Goal: Information Seeking & Learning: Learn about a topic

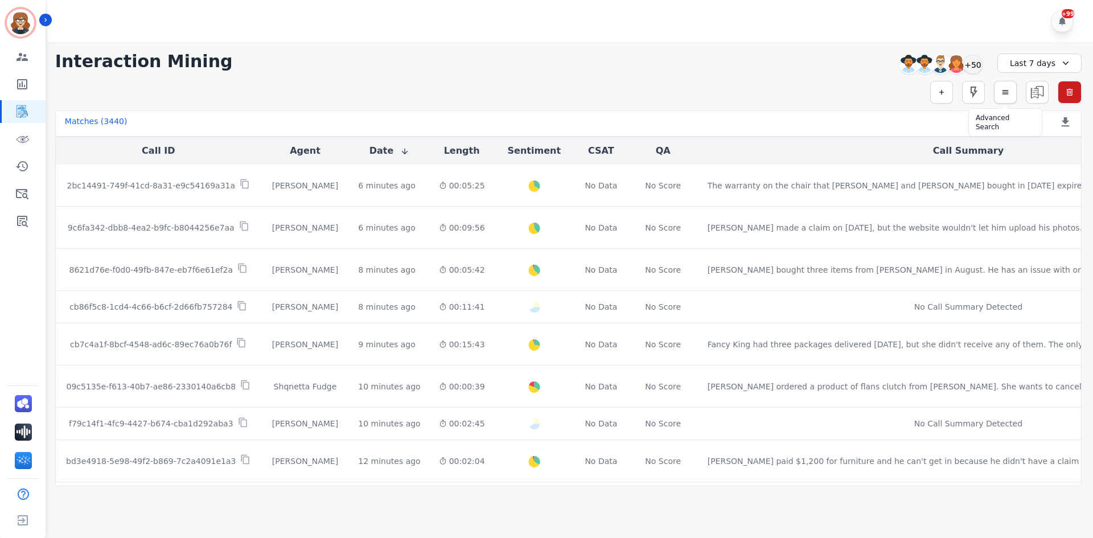
click at [1004, 91] on icon "button" at bounding box center [1006, 93] width 6 height 4
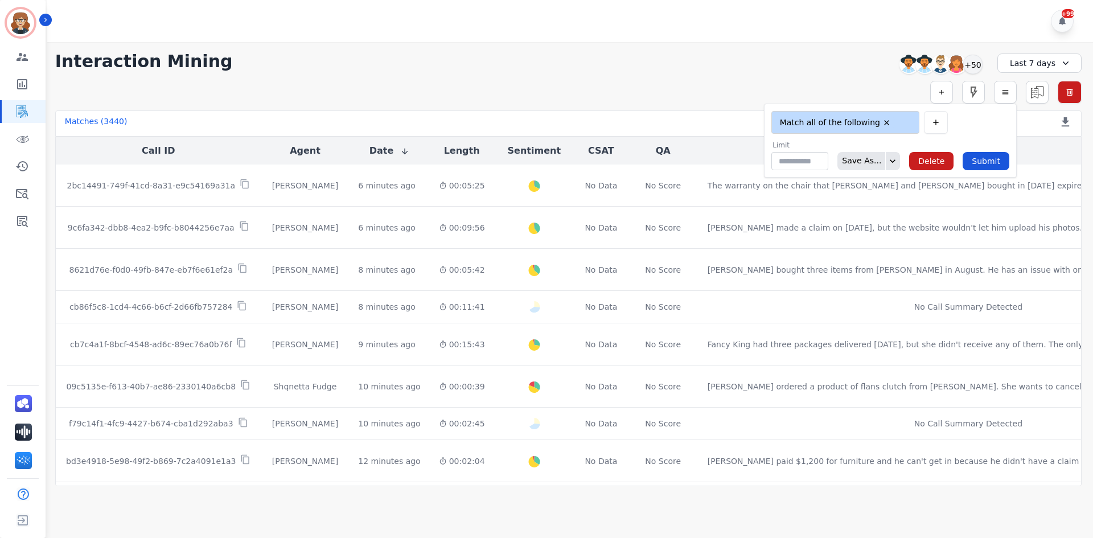
click at [808, 90] on div "**********" at bounding box center [568, 92] width 1027 height 23
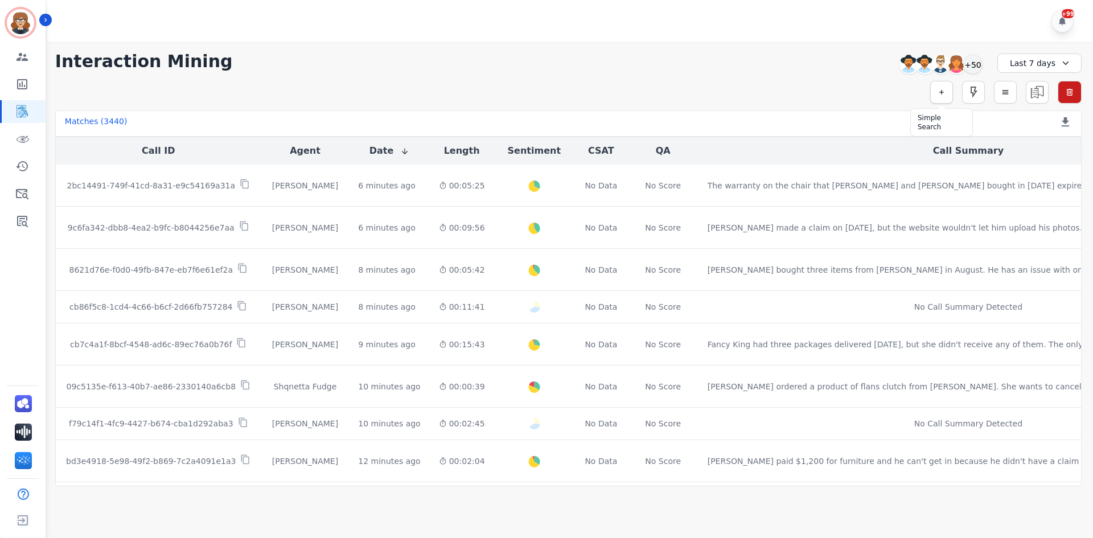
click at [940, 94] on icon "button" at bounding box center [942, 92] width 8 height 8
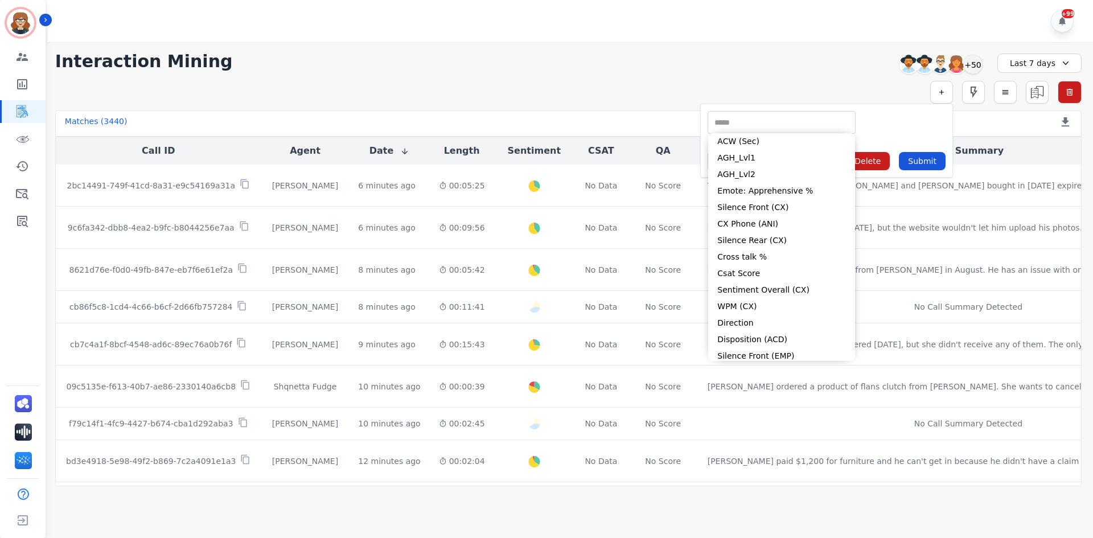
click at [779, 118] on input "selected options" at bounding box center [782, 123] width 142 height 12
click at [725, 68] on div "**********" at bounding box center [568, 61] width 1027 height 20
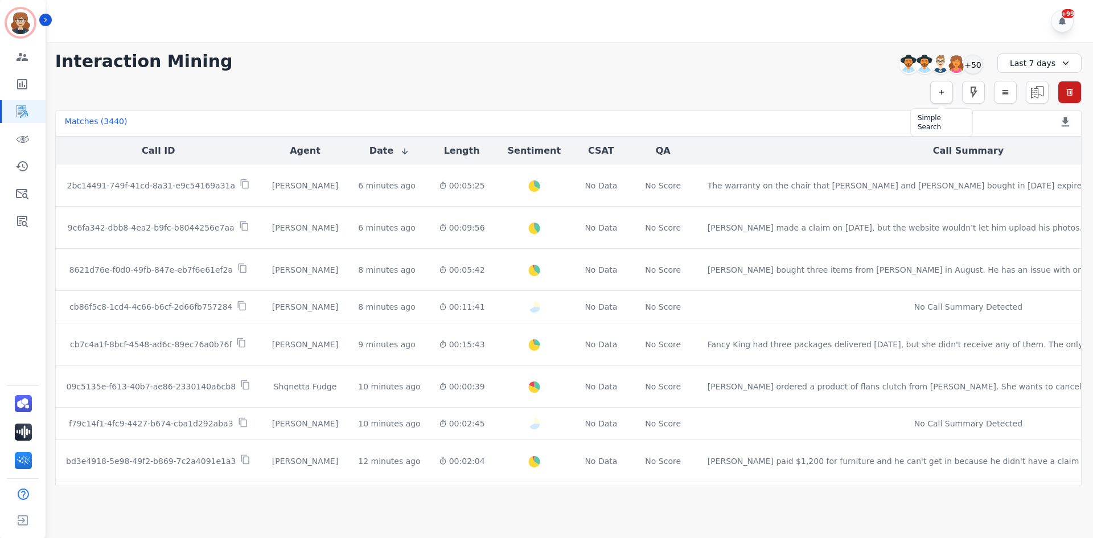
click at [941, 95] on icon "button" at bounding box center [942, 92] width 8 height 8
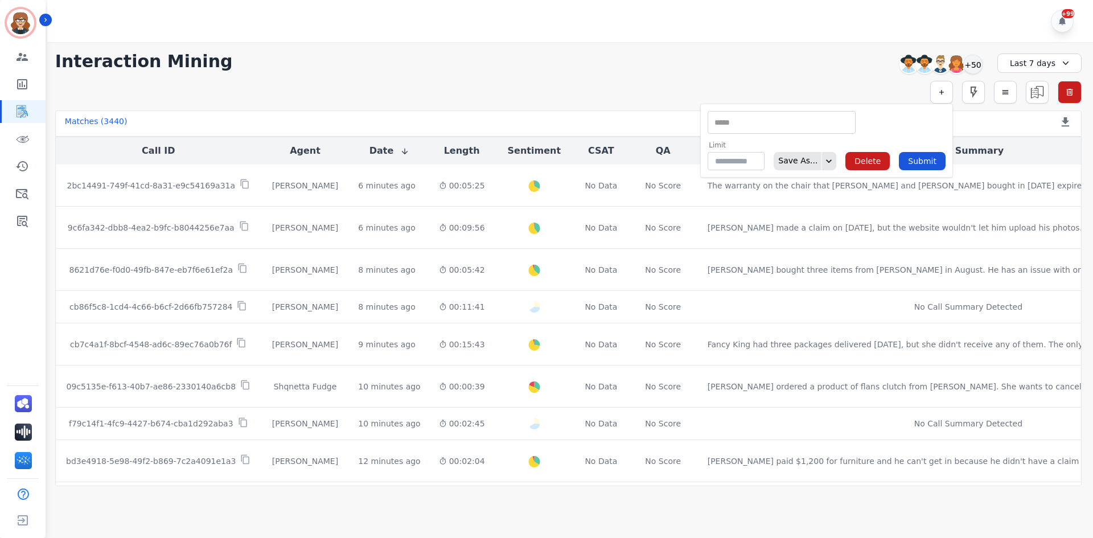
click at [755, 124] on input "selected options" at bounding box center [782, 123] width 142 height 12
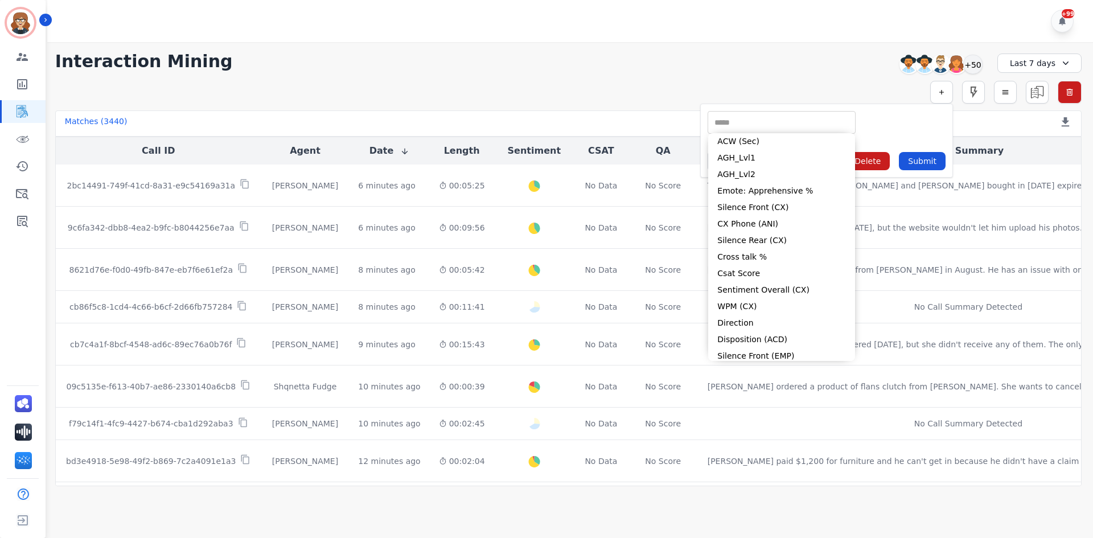
click at [645, 77] on div "**********" at bounding box center [568, 264] width 1049 height 444
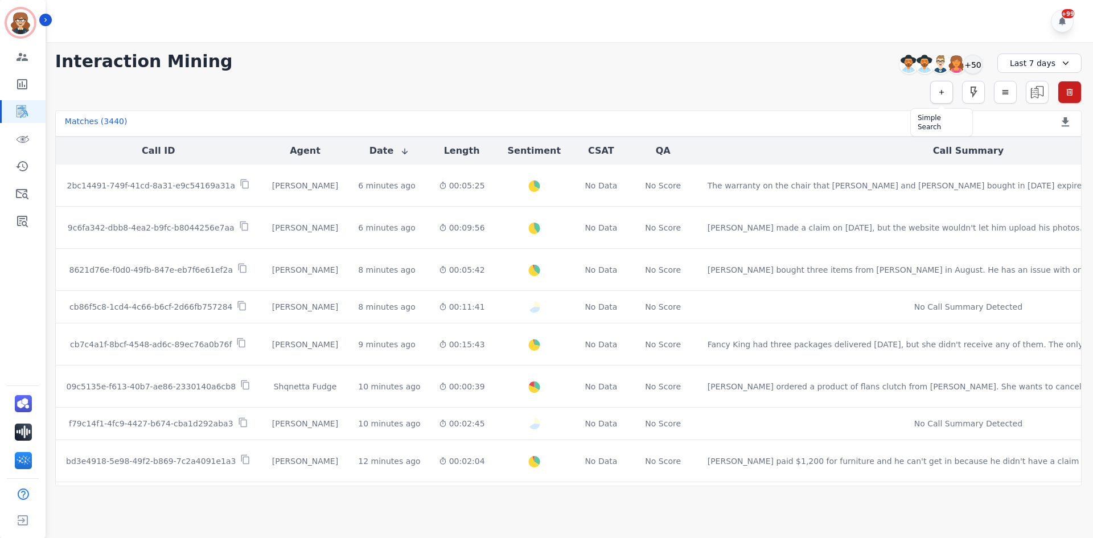
click at [942, 96] on icon "button" at bounding box center [942, 92] width 8 height 8
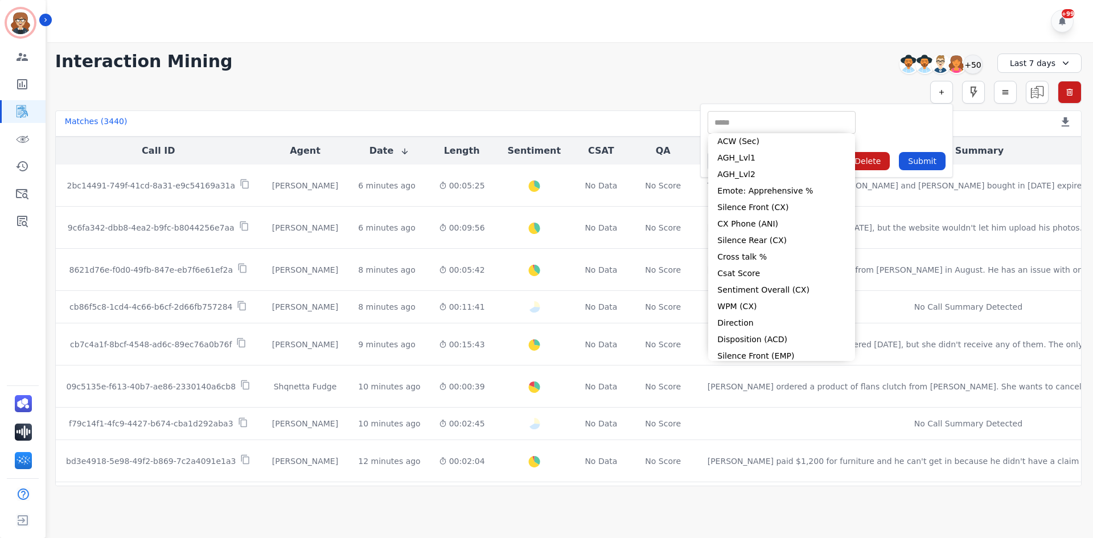
click at [765, 118] on input "selected options" at bounding box center [782, 123] width 142 height 12
click at [512, 77] on div "**********" at bounding box center [568, 264] width 1049 height 444
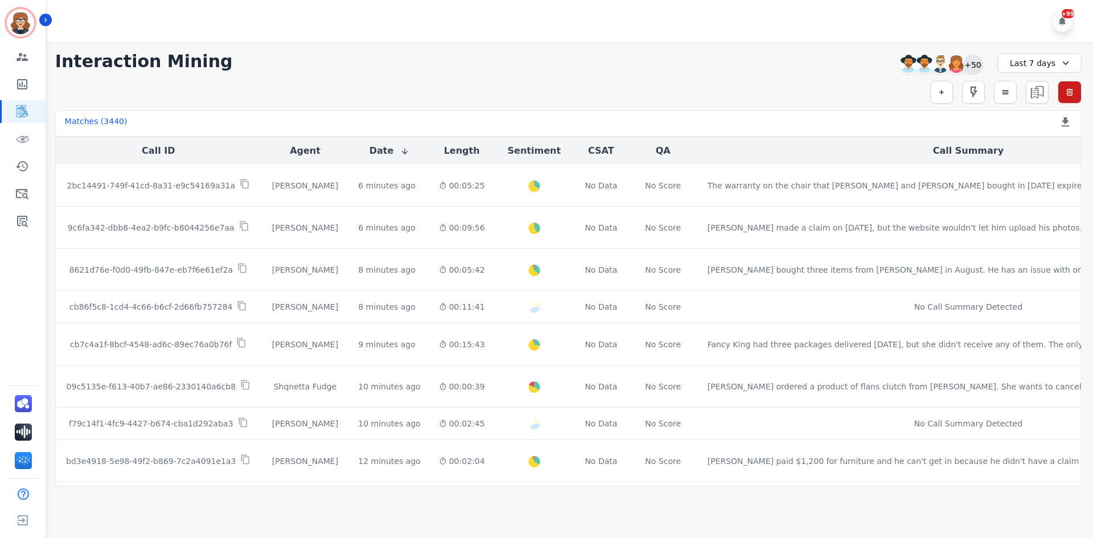
click at [973, 64] on div "+50" at bounding box center [972, 64] width 19 height 19
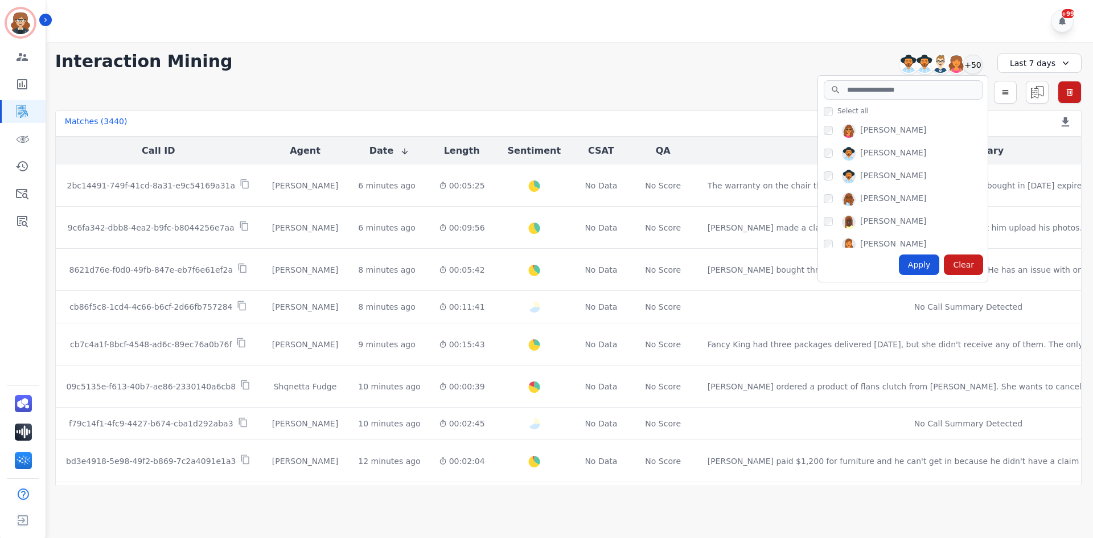
scroll to position [683, 0]
click at [880, 92] on input "search" at bounding box center [903, 89] width 159 height 19
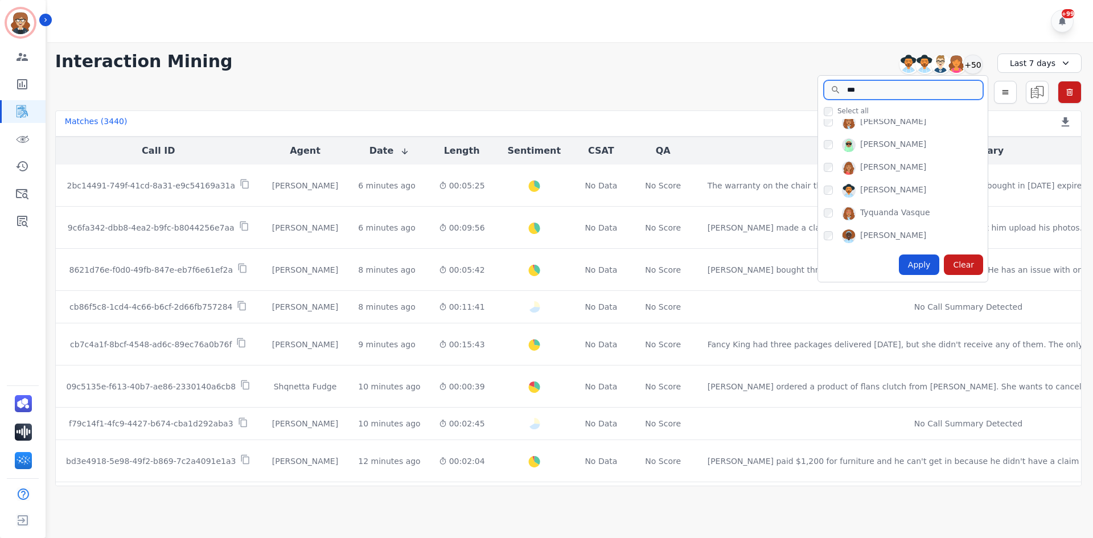
scroll to position [0, 0]
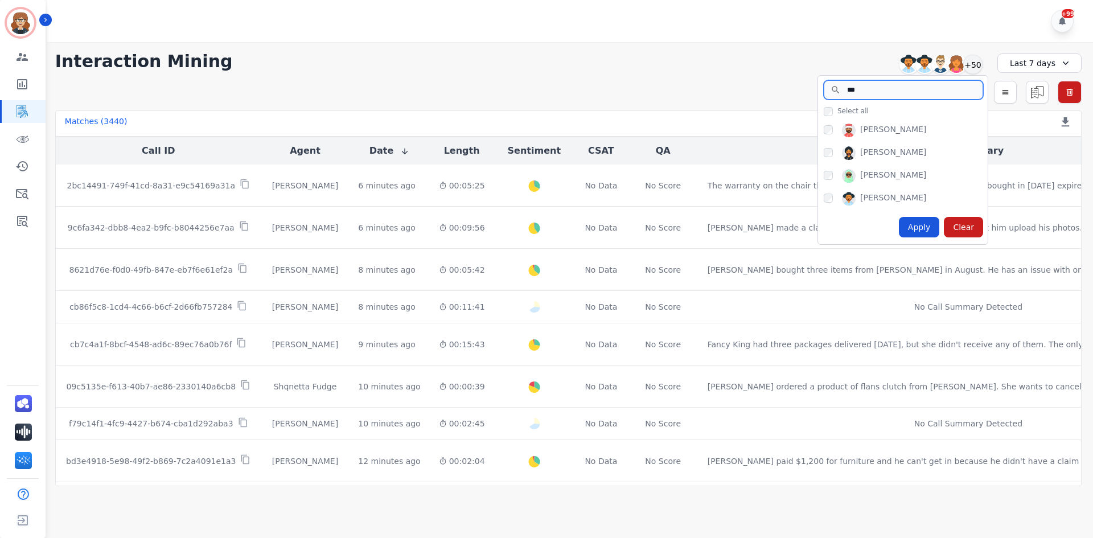
type input "***"
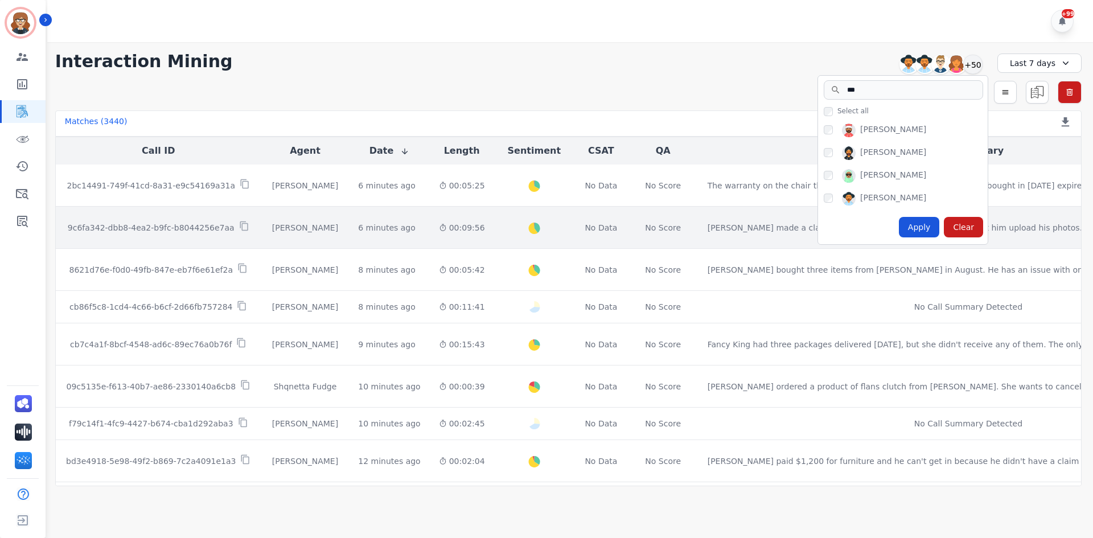
click at [926, 227] on div "Apply" at bounding box center [919, 227] width 41 height 20
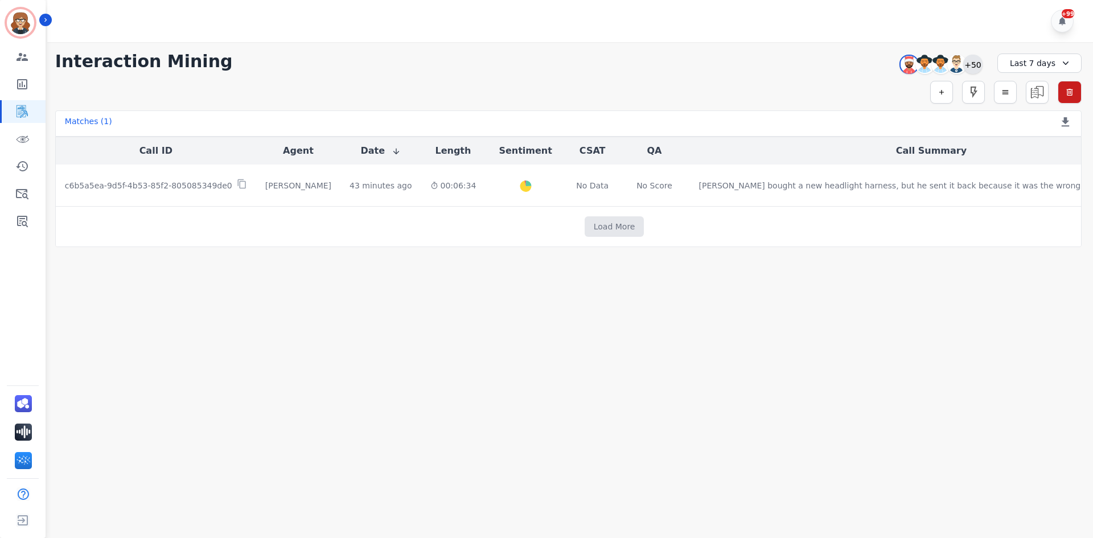
click at [969, 67] on div "+50" at bounding box center [972, 64] width 19 height 19
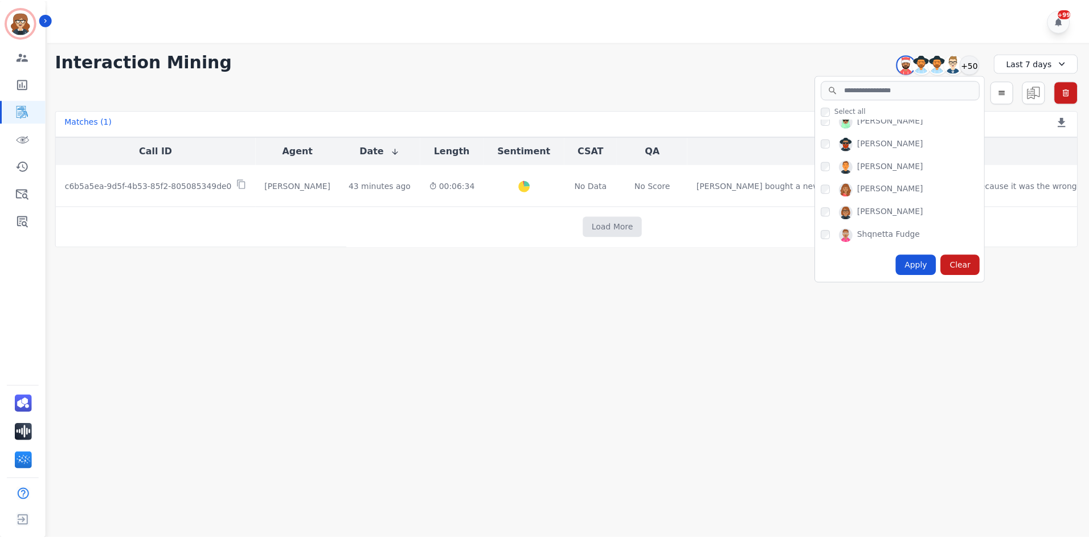
scroll to position [823, 0]
click at [919, 263] on div "Apply" at bounding box center [919, 265] width 41 height 20
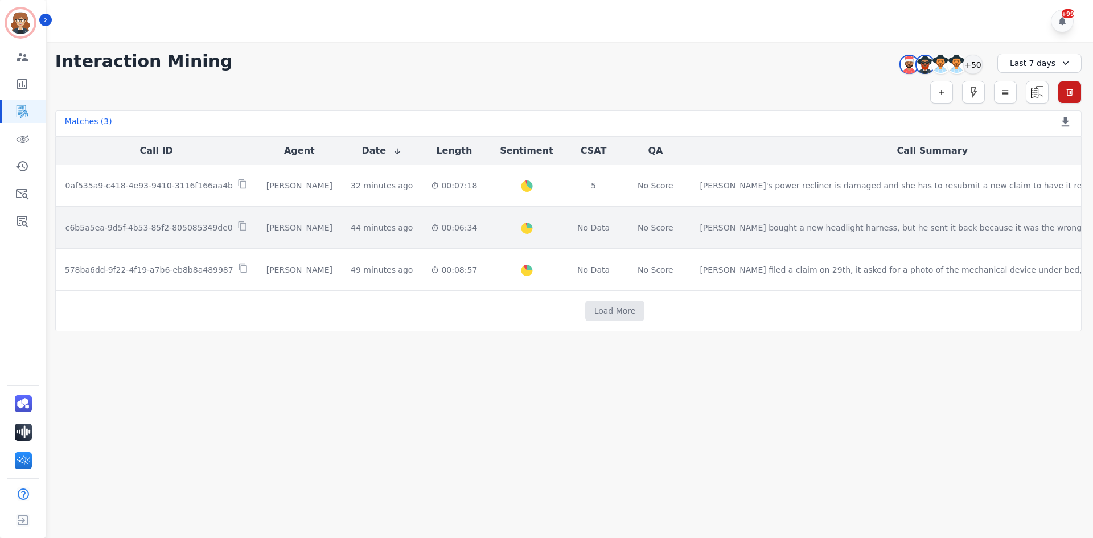
click at [188, 225] on p "c6b5a5ea-9d5f-4b53-85f2-805085349de0" at bounding box center [148, 227] width 167 height 11
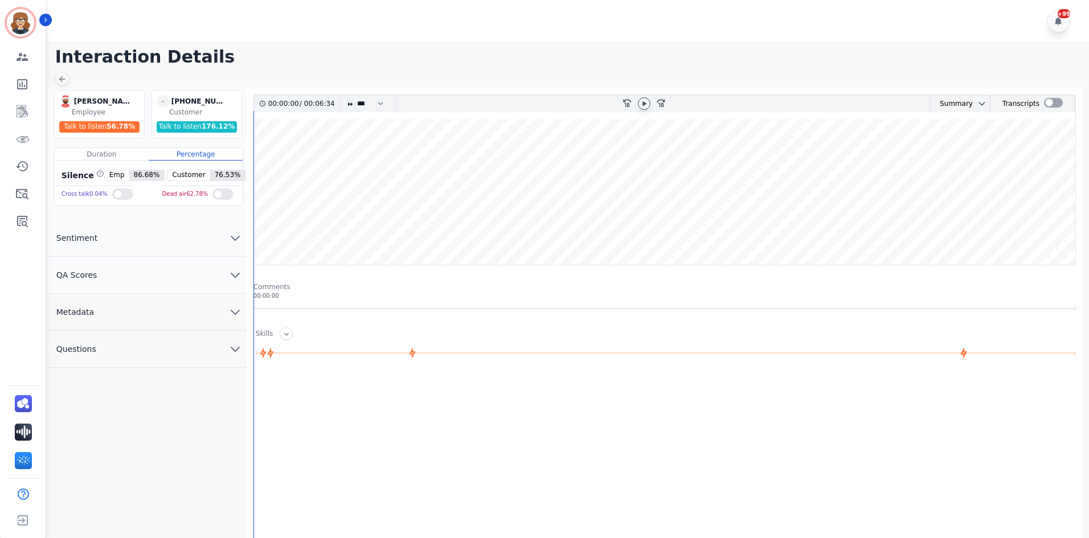
click at [639, 101] on icon at bounding box center [643, 103] width 9 height 9
click at [92, 279] on span "QA Scores" at bounding box center [76, 274] width 59 height 11
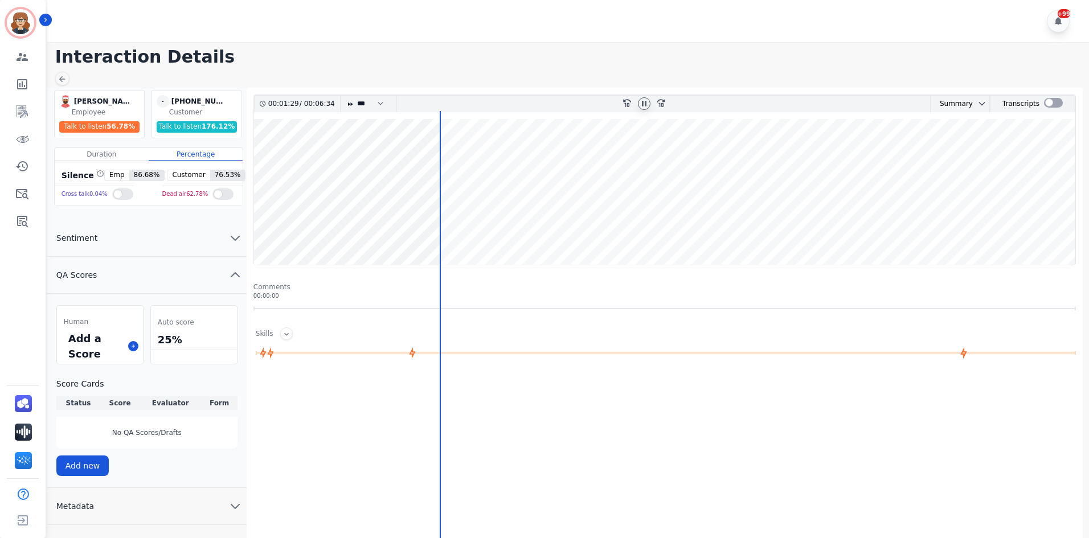
click at [92, 279] on span "QA Scores" at bounding box center [76, 274] width 59 height 11
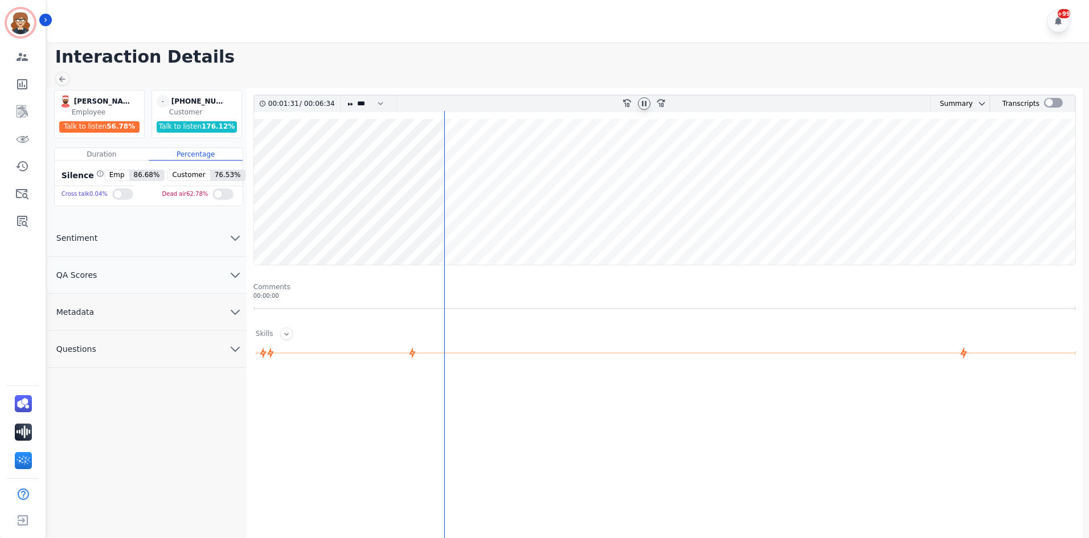
click at [96, 325] on button "Metadata" at bounding box center [146, 312] width 199 height 37
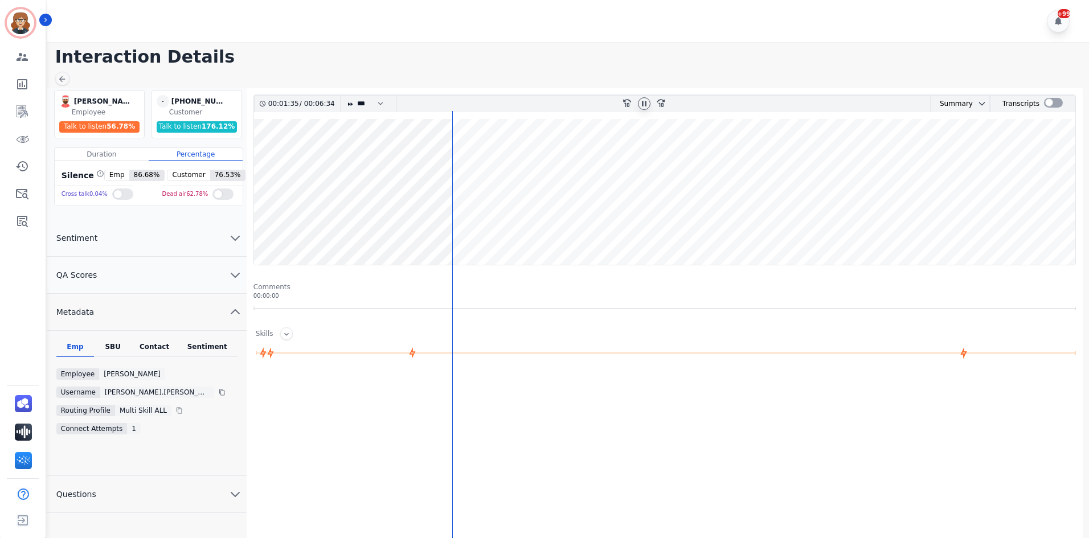
click at [100, 320] on button "Metadata" at bounding box center [146, 312] width 199 height 37
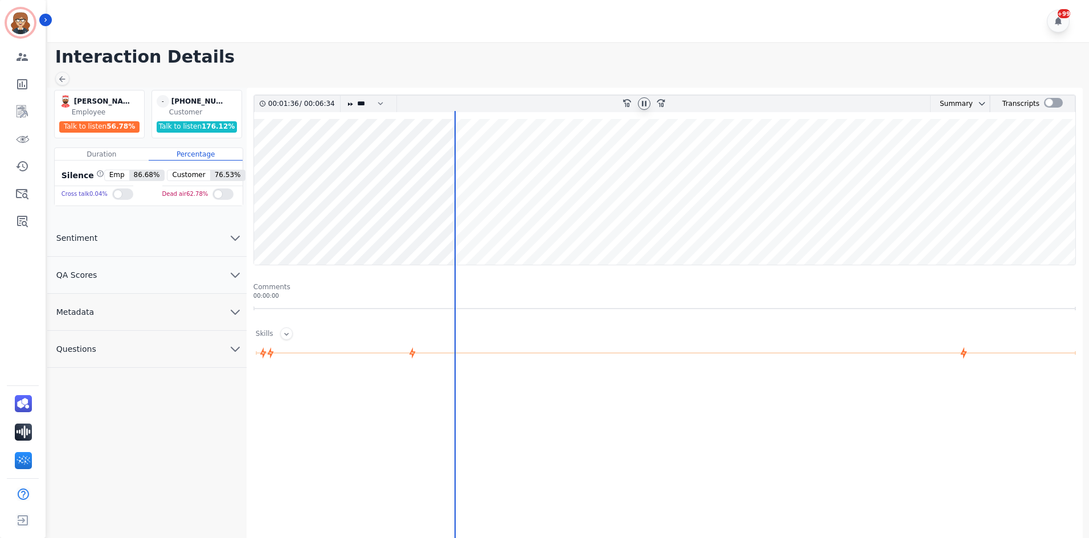
click at [100, 352] on span "Questions" at bounding box center [76, 348] width 58 height 11
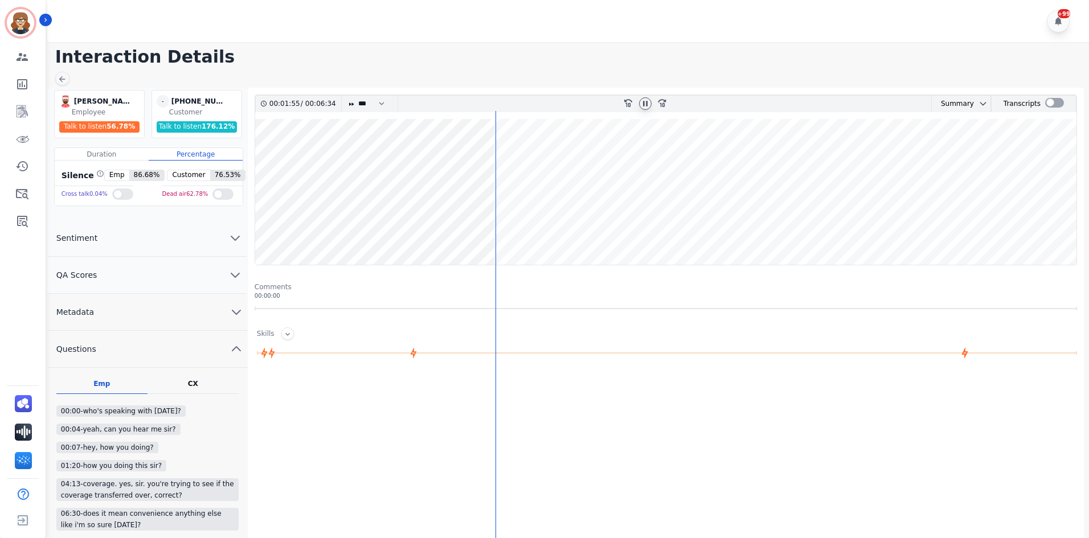
click at [644, 109] on div at bounding box center [645, 103] width 13 height 13
click at [197, 383] on div "CX" at bounding box center [193, 383] width 10 height 9
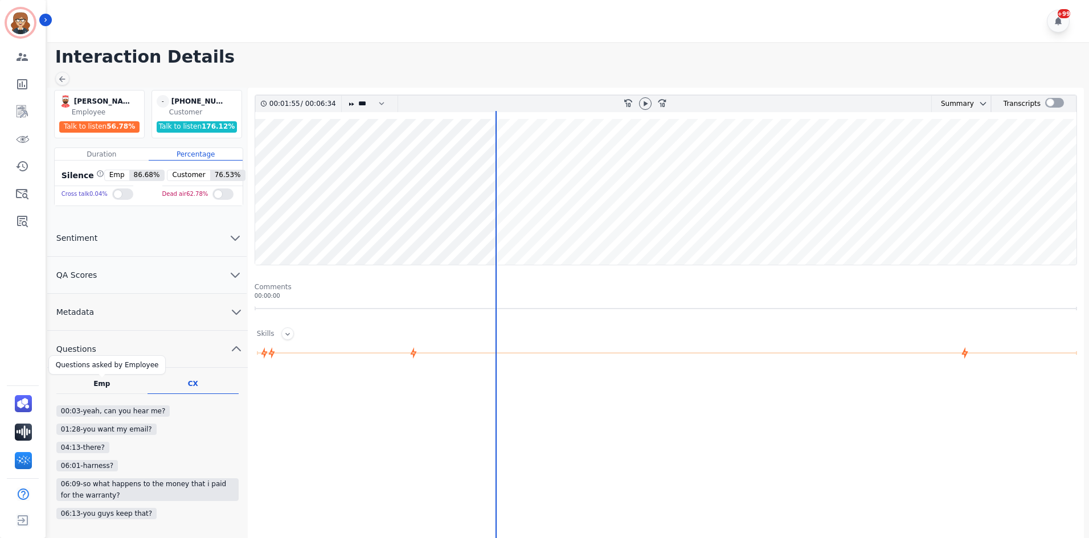
click at [99, 383] on div "Emp" at bounding box center [101, 383] width 17 height 9
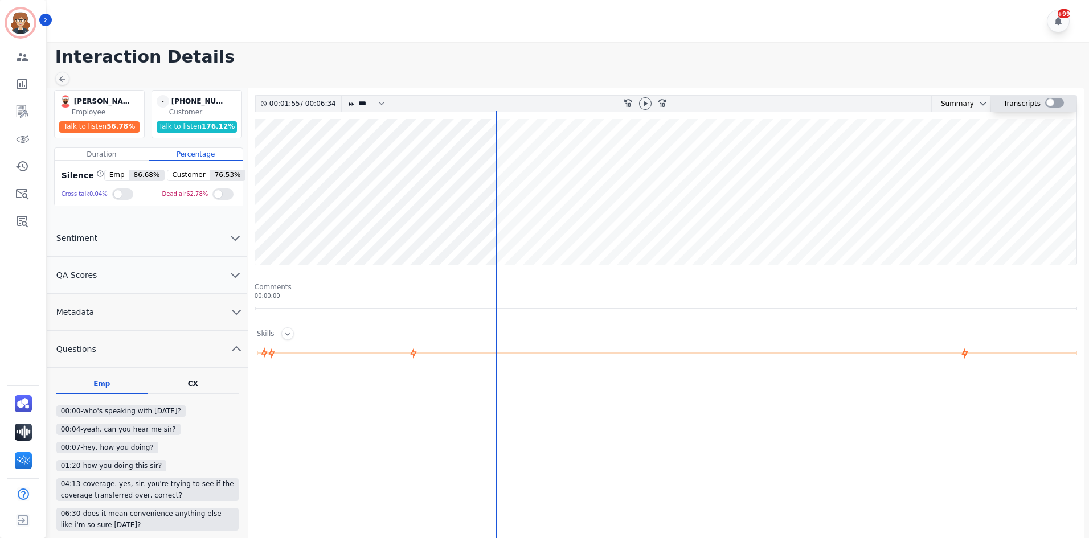
click at [1046, 104] on div at bounding box center [1054, 103] width 19 height 10
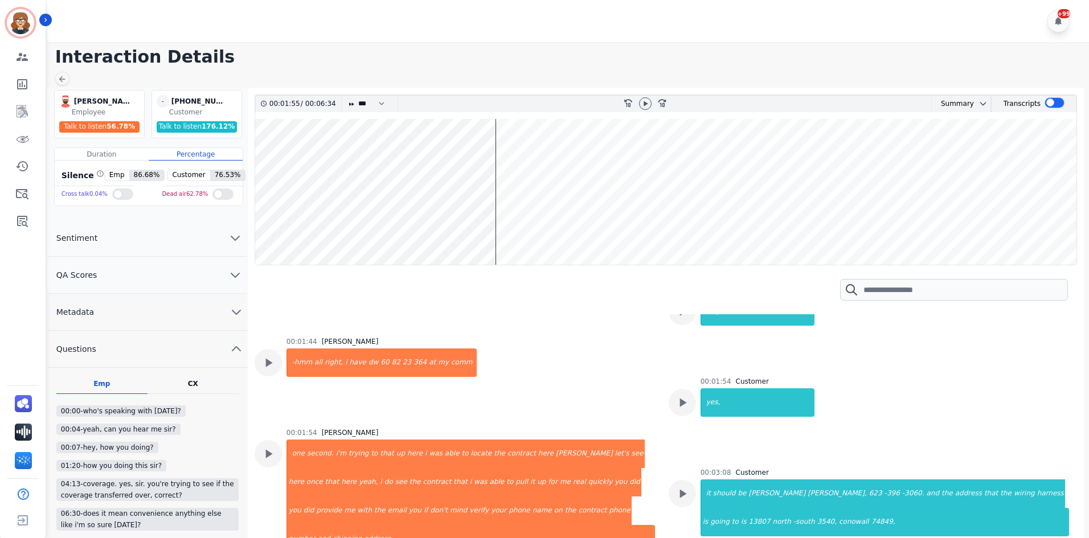
scroll to position [683, 0]
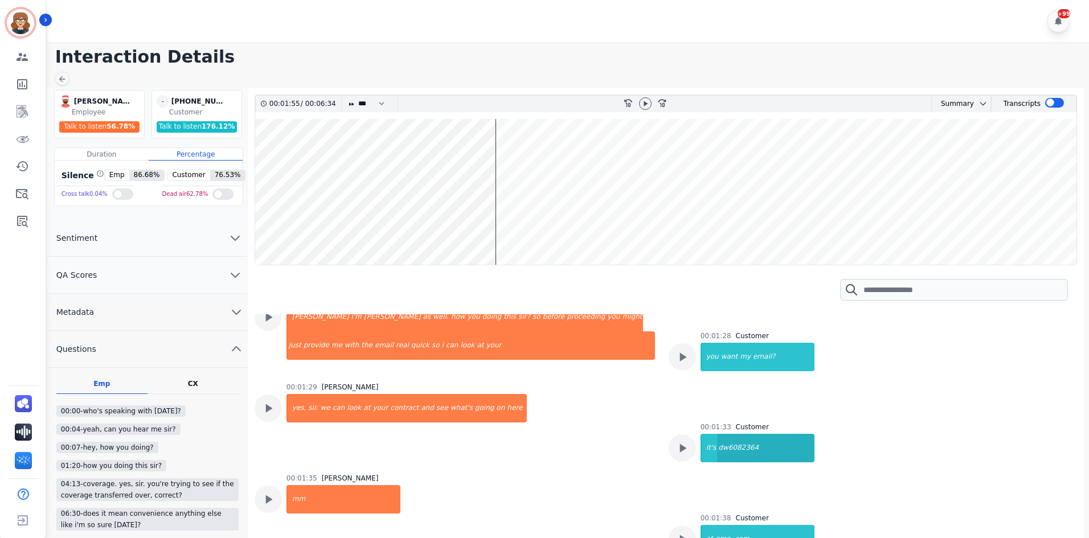
drag, startPoint x: 715, startPoint y: 420, endPoint x: 750, endPoint y: 420, distance: 35.3
click at [750, 434] on div "dw6082364" at bounding box center [765, 448] width 97 height 28
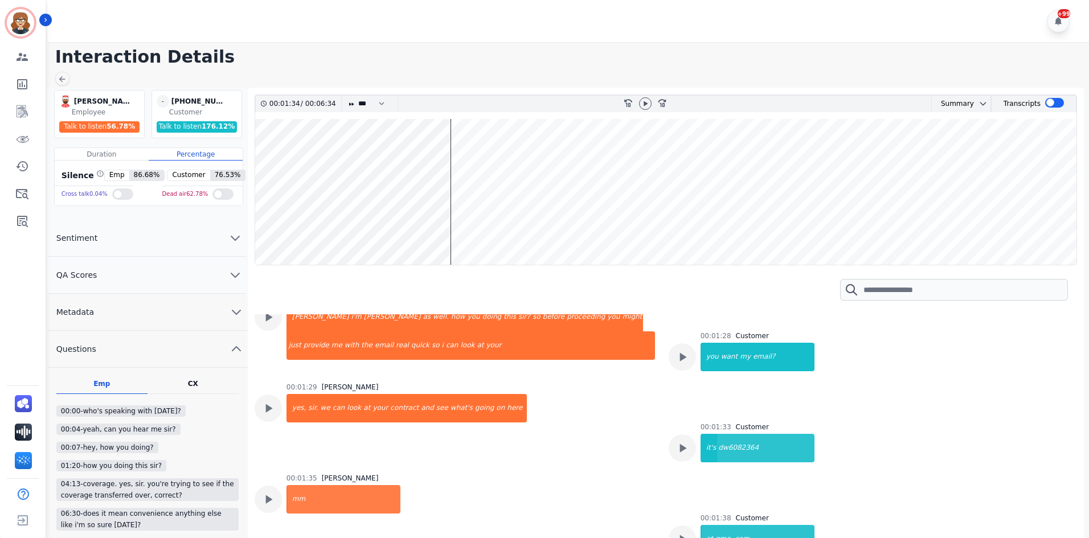
drag, startPoint x: 740, startPoint y: 421, endPoint x: 485, endPoint y: 429, distance: 255.2
click at [485, 429] on div "00:01:29 David Bowles yes, sir. we can look at your contract and see what's goi…" at bounding box center [406, 421] width 241 height 77
drag, startPoint x: 175, startPoint y: 101, endPoint x: 235, endPoint y: 101, distance: 59.8
click at [235, 101] on div "- +16233963060 +16233963060" at bounding box center [198, 101] width 83 height 13
copy div "16233963060"
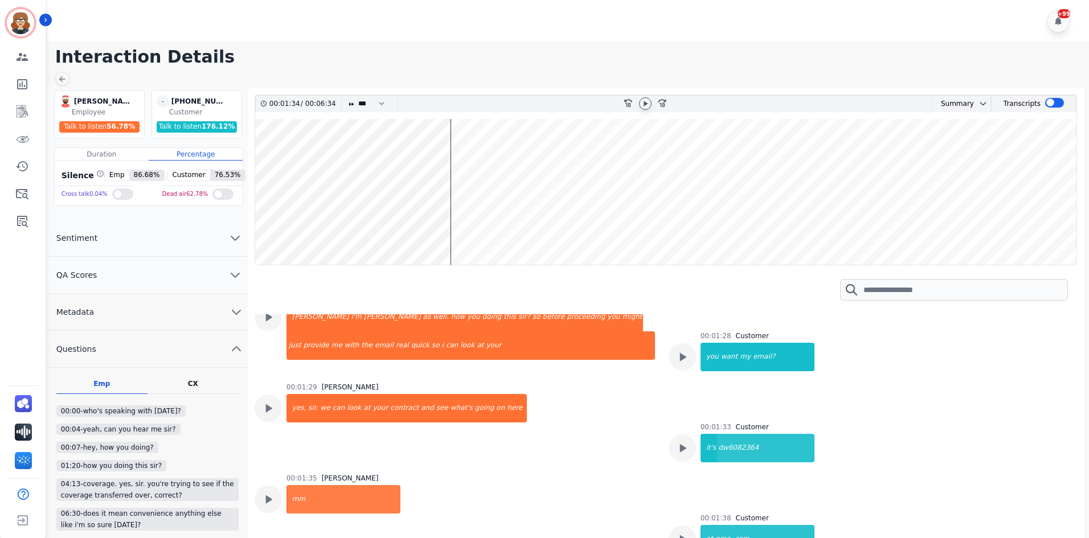
click at [642, 104] on icon at bounding box center [645, 103] width 9 height 9
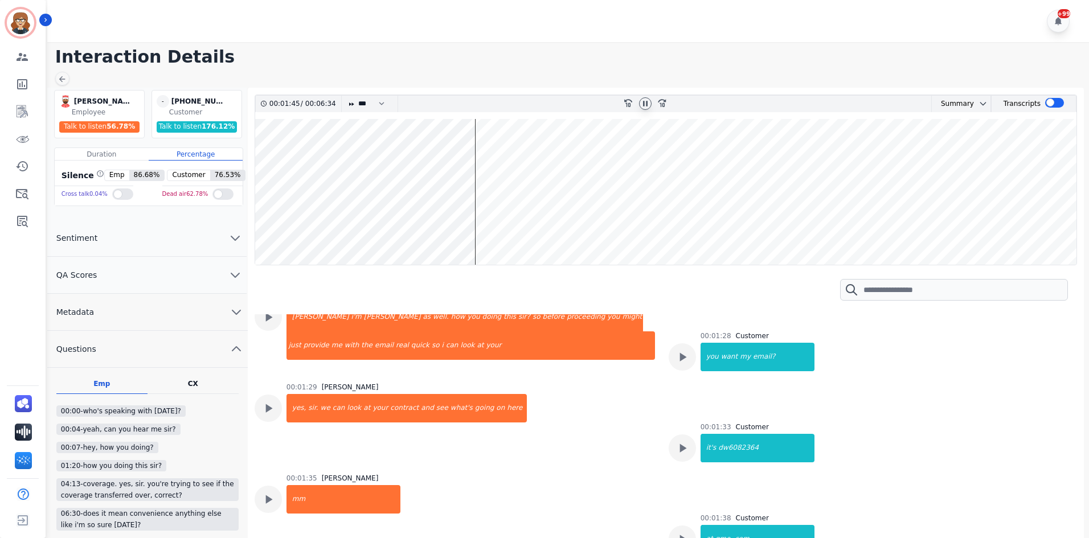
click at [456, 240] on wave at bounding box center [665, 192] width 821 height 146
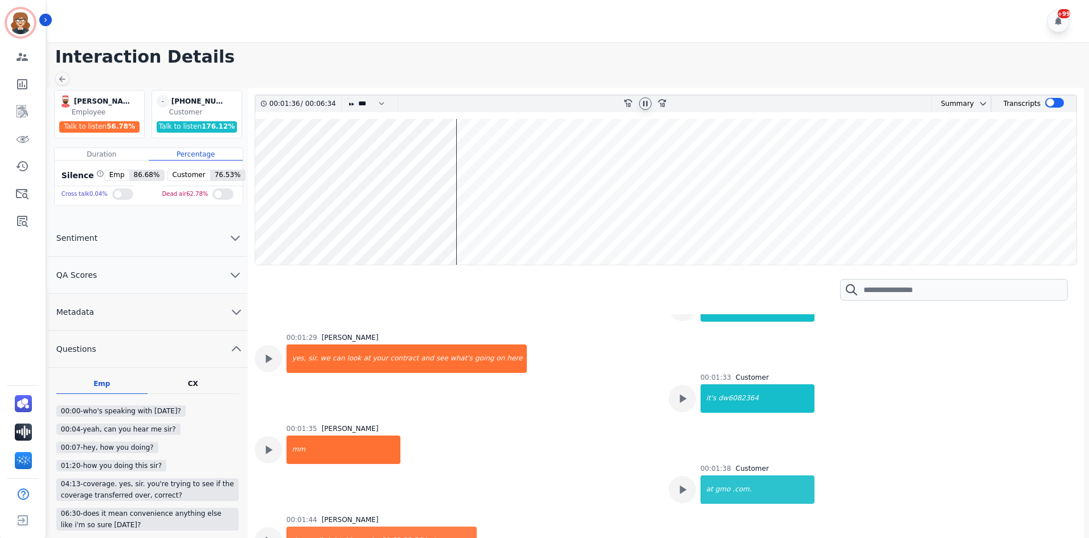
scroll to position [735, 0]
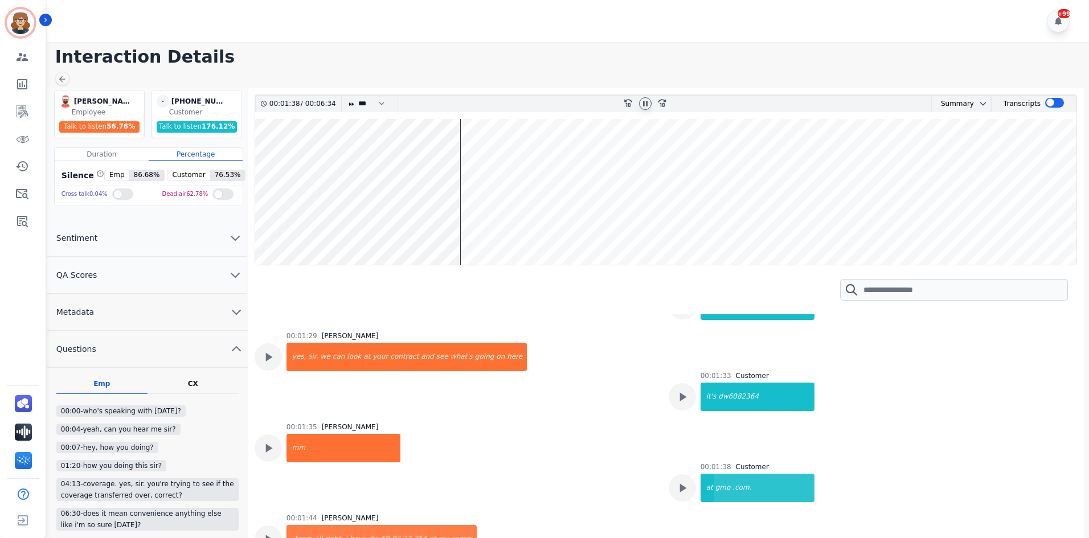
click at [441, 232] on wave at bounding box center [665, 192] width 821 height 146
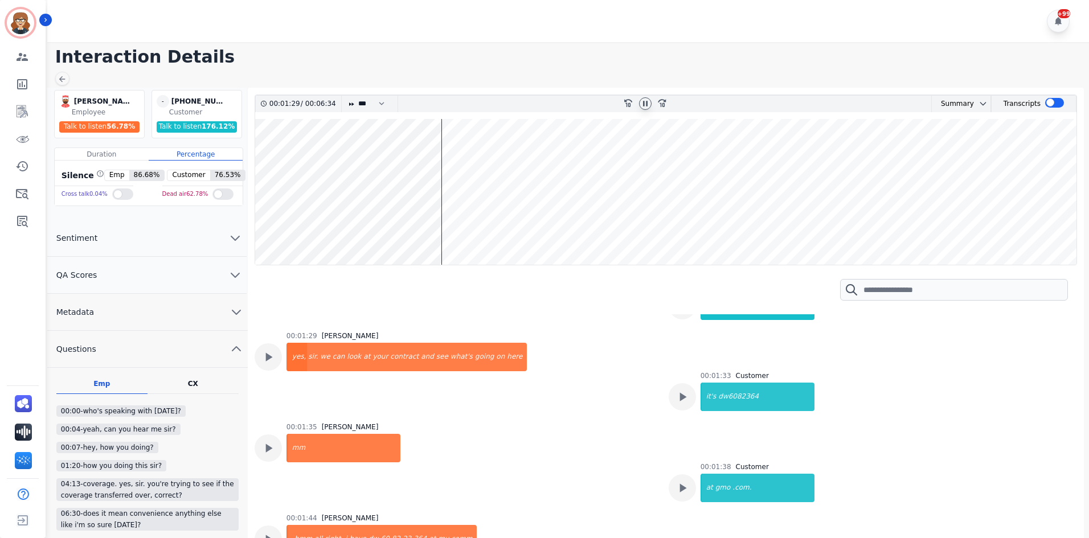
scroll to position [637, 0]
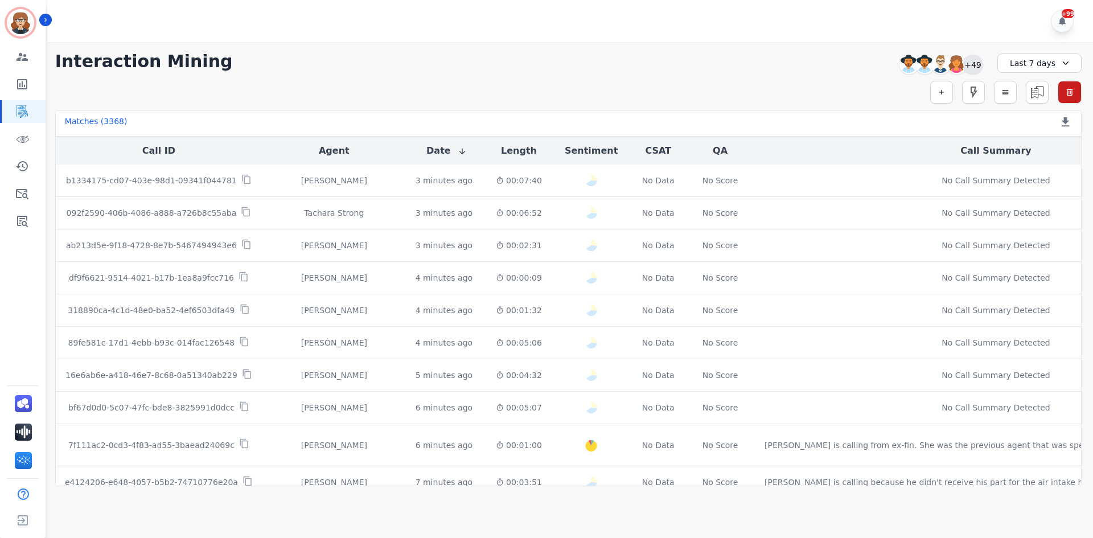
click at [974, 58] on div "+49" at bounding box center [972, 64] width 19 height 19
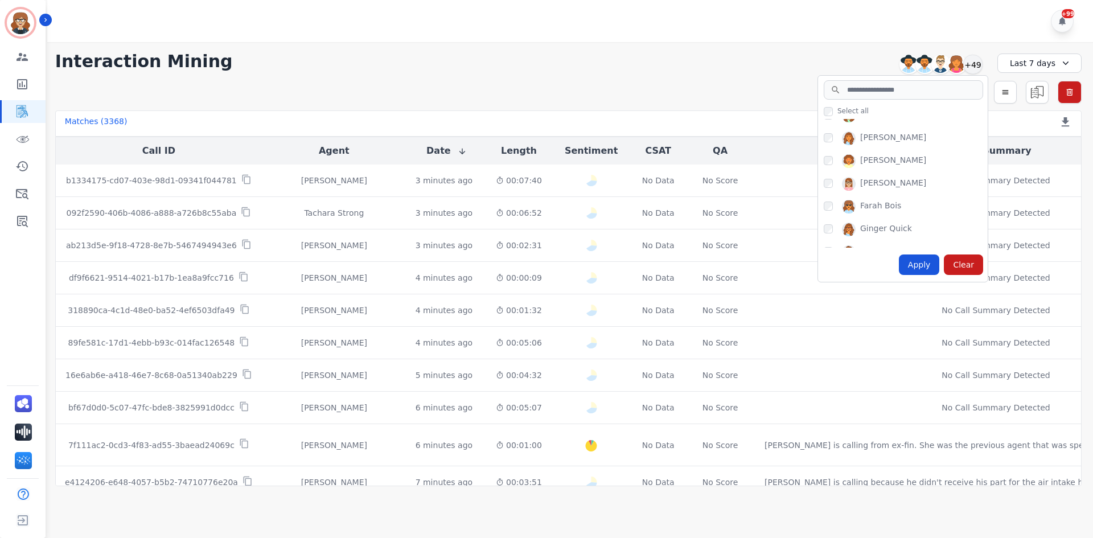
scroll to position [228, 0]
click at [857, 87] on input "search" at bounding box center [903, 89] width 159 height 19
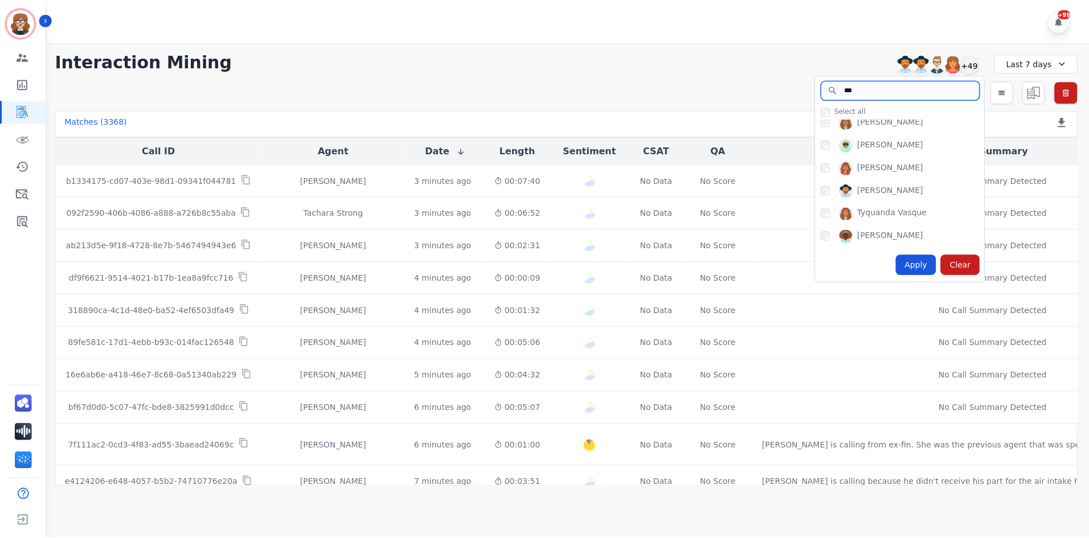
scroll to position [0, 0]
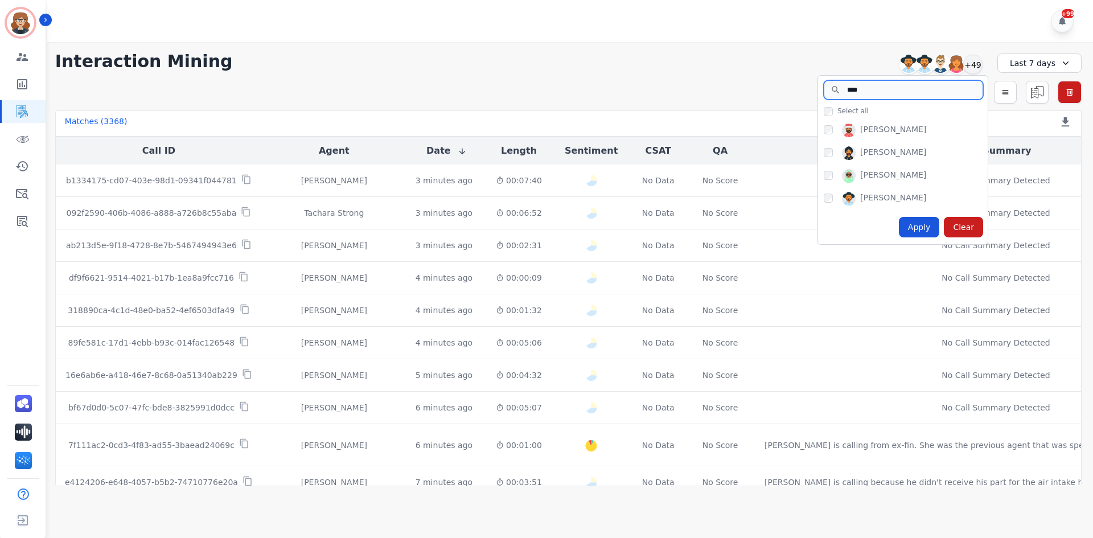
click at [881, 93] on input "****" at bounding box center [903, 89] width 159 height 19
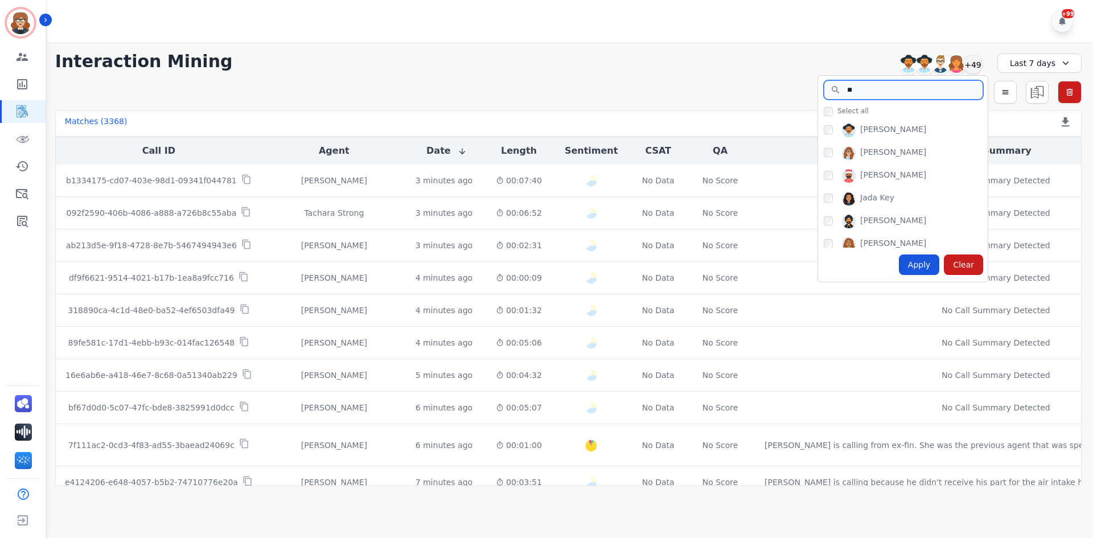
type input "*"
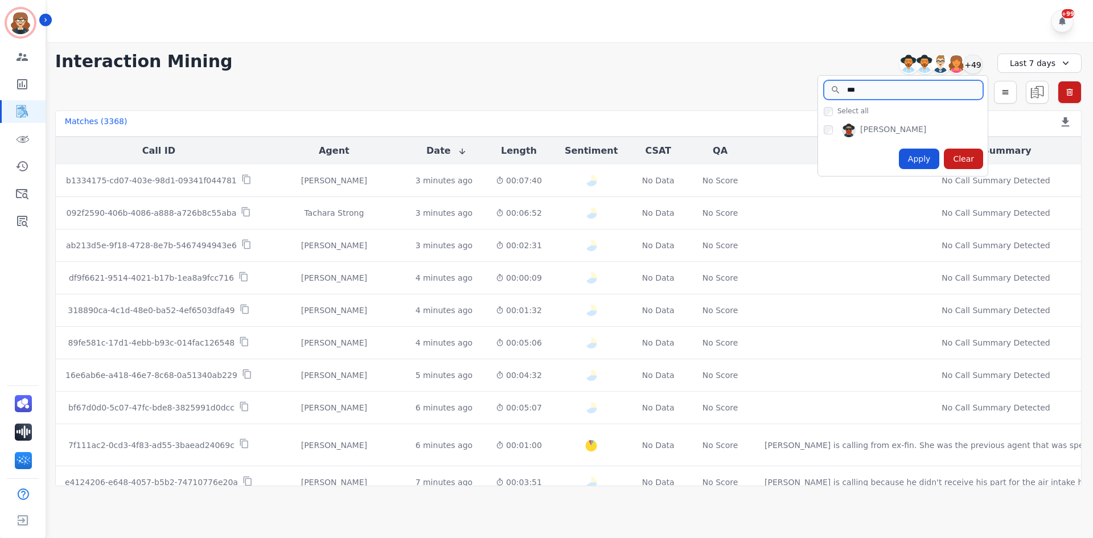
type input "***"
click at [920, 162] on div "Apply" at bounding box center [919, 159] width 41 height 20
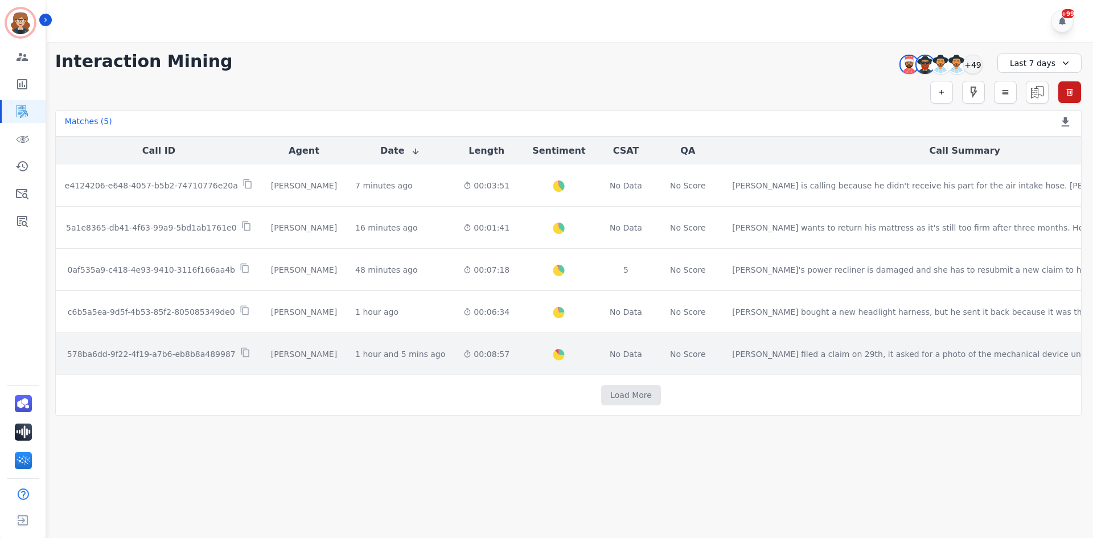
click at [165, 356] on p "578ba6dd-9f22-4f19-a7b6-eb8b8a489987" at bounding box center [151, 353] width 169 height 11
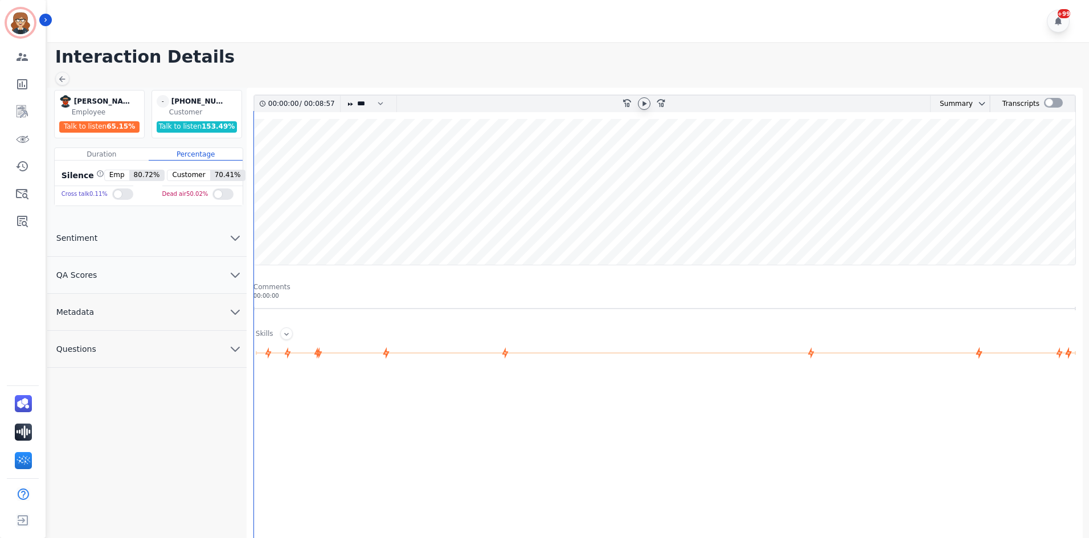
click at [645, 102] on icon at bounding box center [644, 103] width 4 height 5
click at [1044, 104] on div at bounding box center [1053, 103] width 19 height 10
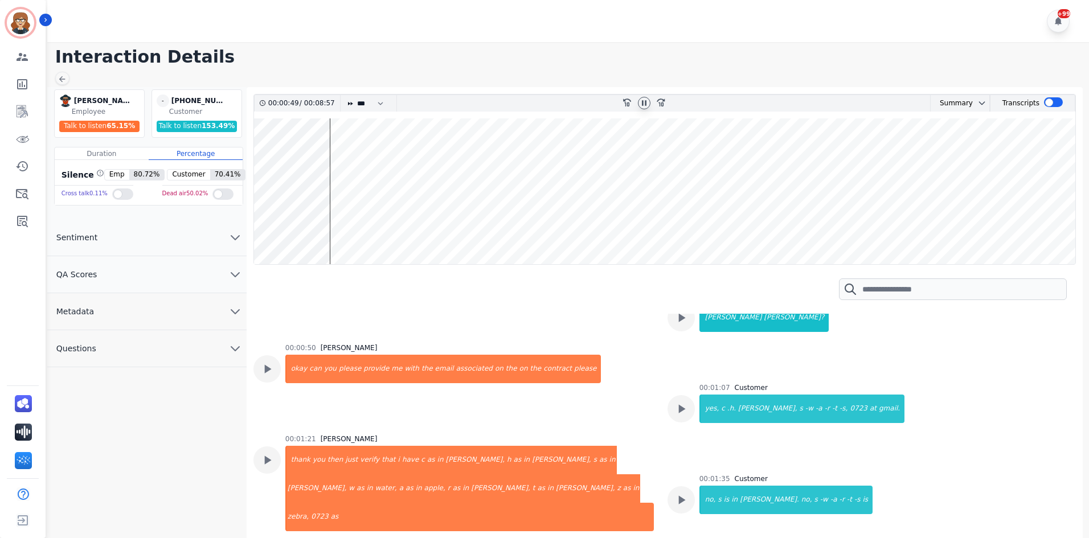
scroll to position [881, 0]
click at [641, 105] on icon at bounding box center [643, 103] width 9 height 9
click at [642, 101] on icon at bounding box center [643, 103] width 9 height 9
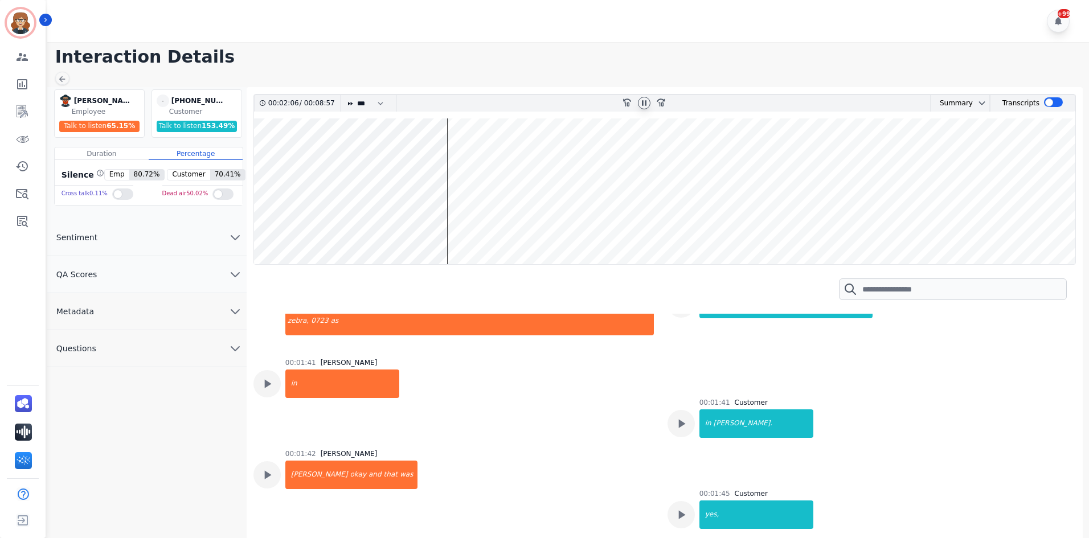
scroll to position [850, 0]
